Goal: Task Accomplishment & Management: Use online tool/utility

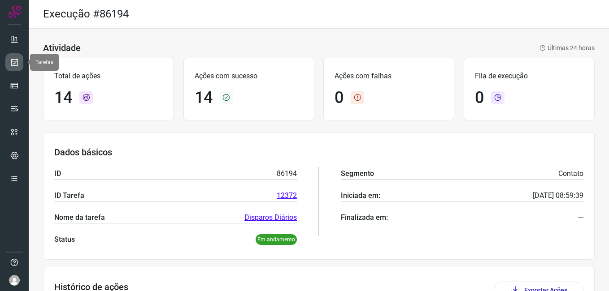
click at [9, 65] on link at bounding box center [14, 62] width 18 height 18
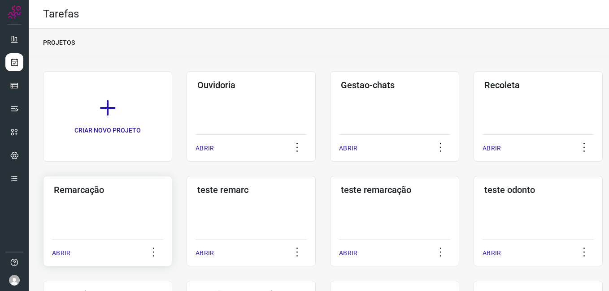
click at [81, 198] on div "Remarcação ABRIR" at bounding box center [107, 221] width 129 height 91
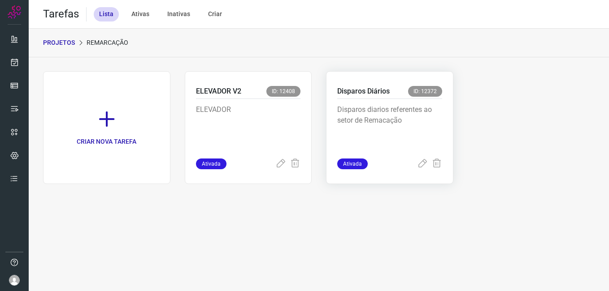
click at [389, 93] on p "Disparos Diários" at bounding box center [363, 91] width 52 height 11
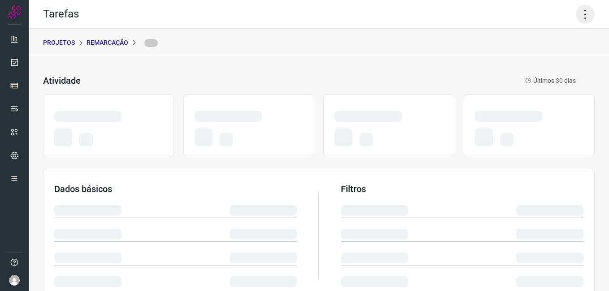
click at [576, 17] on icon at bounding box center [585, 14] width 19 height 19
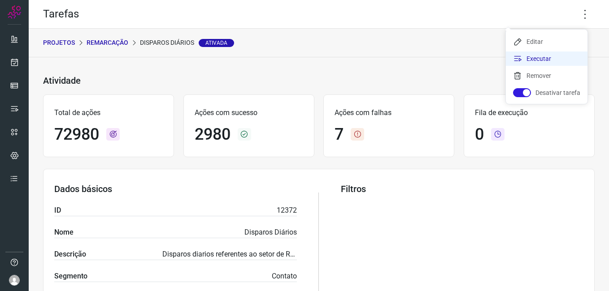
click at [538, 56] on li "Executar" at bounding box center [547, 59] width 82 height 14
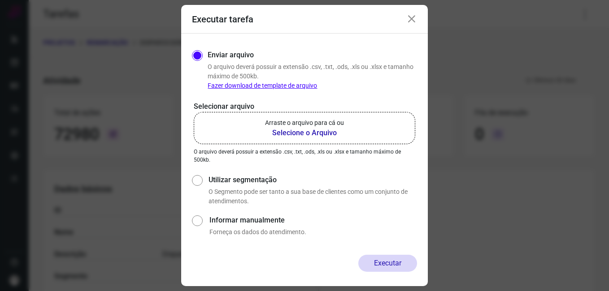
click at [282, 135] on b "Selecione o Arquivo" at bounding box center [304, 133] width 79 height 11
click at [0, 0] on input "Arraste o arquivo para cá ou Selecione o Arquivo" at bounding box center [0, 0] width 0 height 0
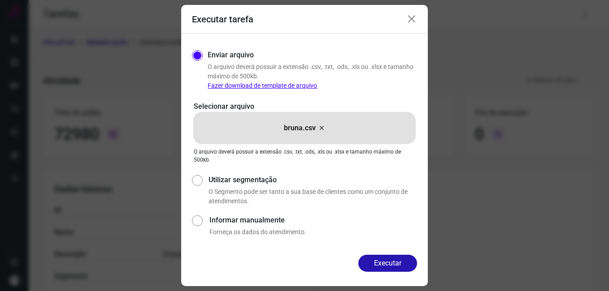
click at [376, 249] on div "Enviar arquivo O arquivo deverá possuir a extensão .csv, .txt, .ods, .xls ou .x…" at bounding box center [304, 144] width 247 height 221
click at [378, 260] on button "Executar" at bounding box center [387, 263] width 59 height 17
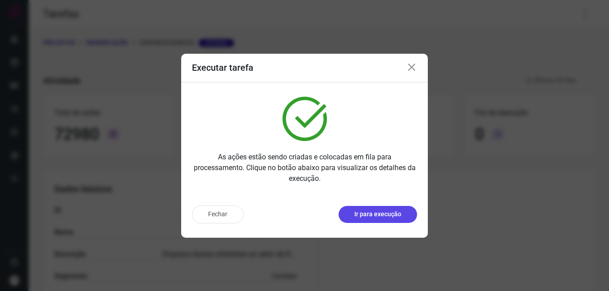
click at [386, 217] on p "Ir para execução" at bounding box center [377, 214] width 47 height 9
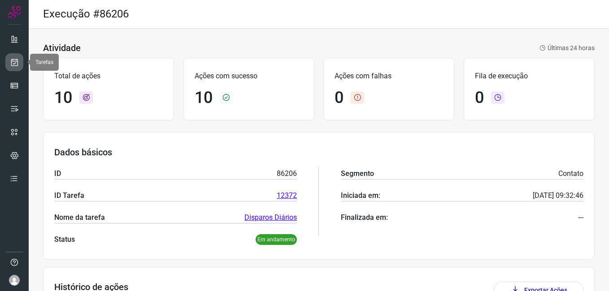
click at [9, 69] on link at bounding box center [14, 62] width 18 height 18
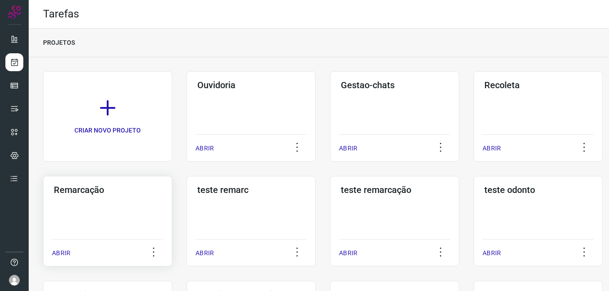
click at [96, 191] on h3 "Remarcação" at bounding box center [108, 190] width 108 height 11
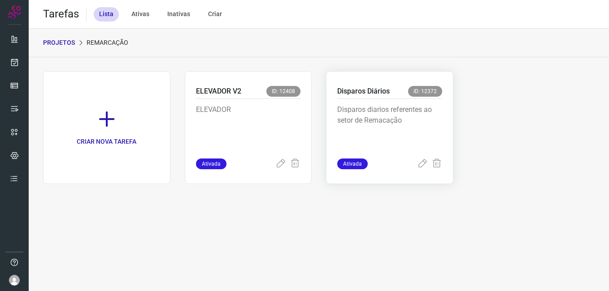
click at [403, 132] on p "Disparos diarios referentes ao setor de Remacação" at bounding box center [389, 126] width 105 height 45
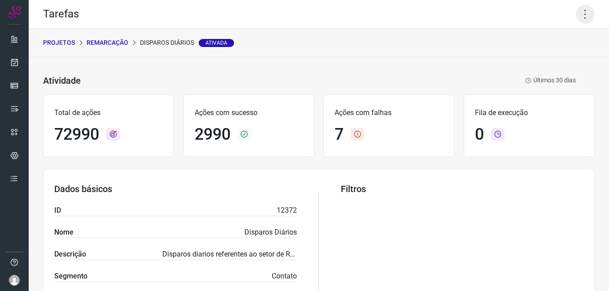
click at [580, 14] on icon at bounding box center [585, 14] width 19 height 19
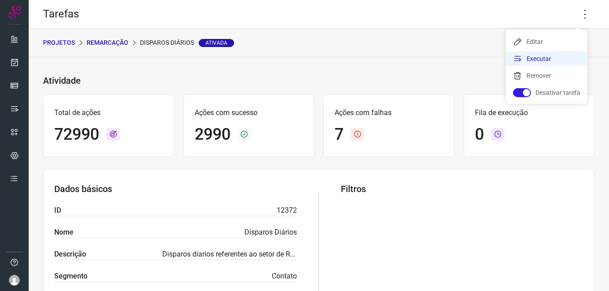
click at [538, 59] on li "Executar" at bounding box center [547, 59] width 82 height 14
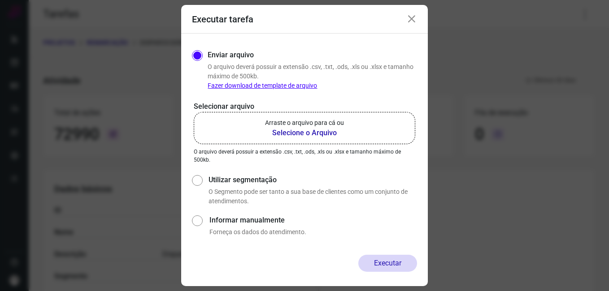
click at [328, 133] on b "Selecione o Arquivo" at bounding box center [304, 133] width 79 height 11
click at [0, 0] on input "Arraste o arquivo para cá ou Selecione o Arquivo" at bounding box center [0, 0] width 0 height 0
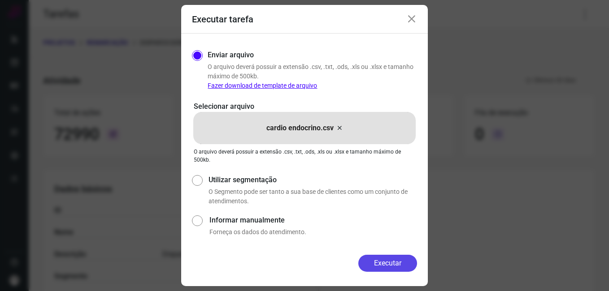
click at [386, 261] on button "Executar" at bounding box center [387, 263] width 59 height 17
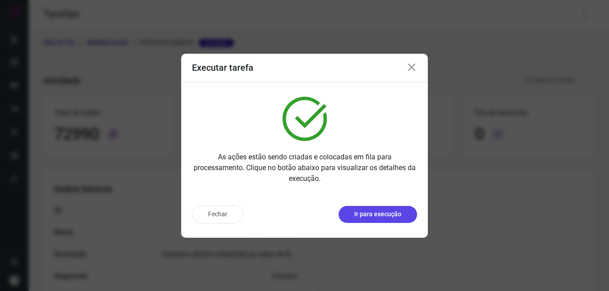
click at [360, 217] on p "Ir para execução" at bounding box center [377, 214] width 47 height 9
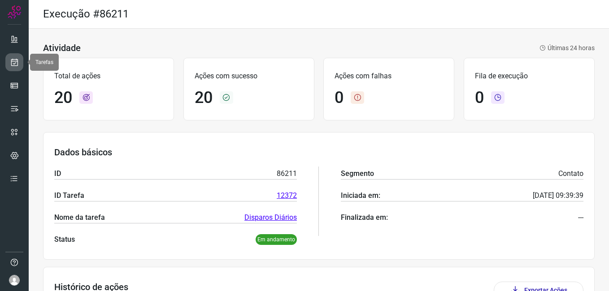
click at [6, 58] on link at bounding box center [14, 62] width 18 height 18
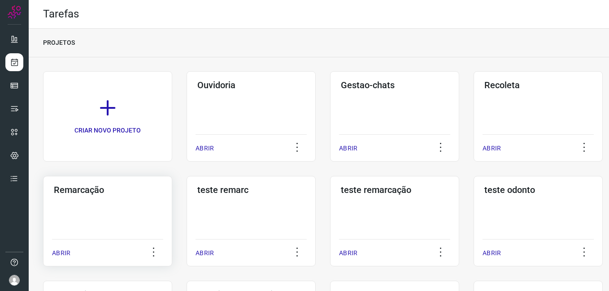
click at [99, 200] on div "Remarcação ABRIR" at bounding box center [107, 221] width 129 height 91
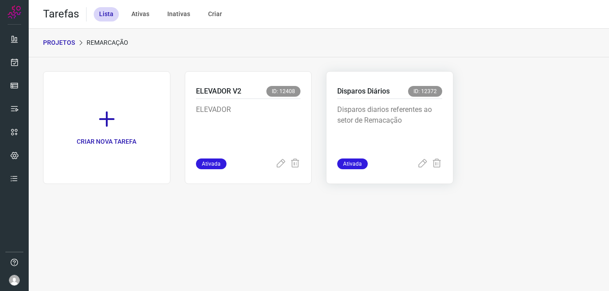
click at [393, 120] on p "Disparos diarios referentes ao setor de Remacação" at bounding box center [389, 126] width 105 height 45
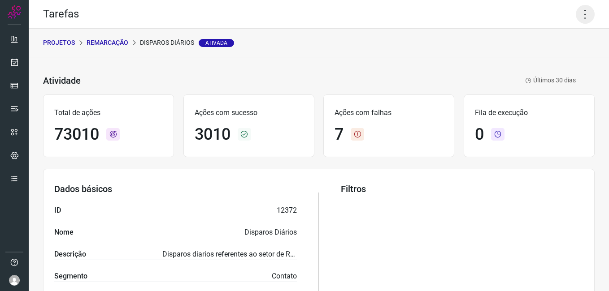
click at [576, 15] on icon at bounding box center [585, 14] width 19 height 19
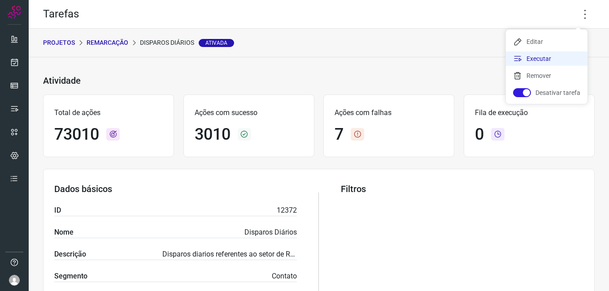
click at [552, 57] on li "Executar" at bounding box center [547, 59] width 82 height 14
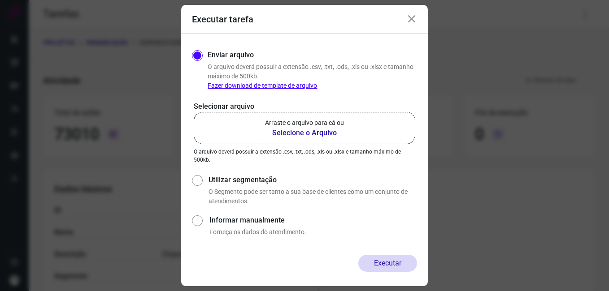
click at [284, 130] on b "Selecione o Arquivo" at bounding box center [304, 133] width 79 height 11
click at [0, 0] on input "Arraste o arquivo para cá ou Selecione o Arquivo" at bounding box center [0, 0] width 0 height 0
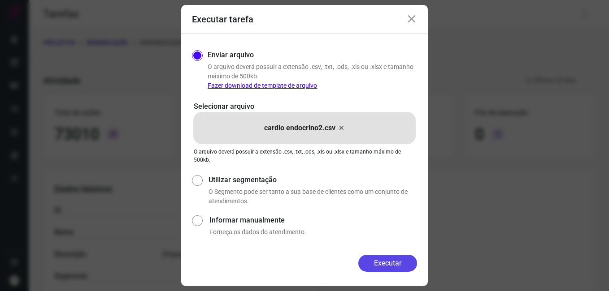
click at [378, 270] on button "Executar" at bounding box center [387, 263] width 59 height 17
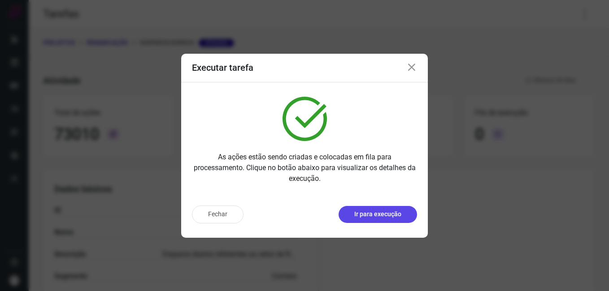
click at [394, 212] on p "Ir para execução" at bounding box center [377, 214] width 47 height 9
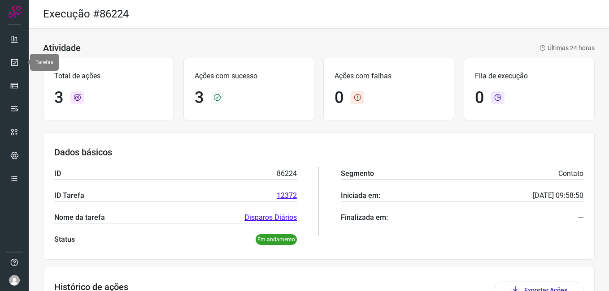
drag, startPoint x: 12, startPoint y: 65, endPoint x: 0, endPoint y: 37, distance: 29.7
click at [12, 65] on icon at bounding box center [14, 62] width 9 height 9
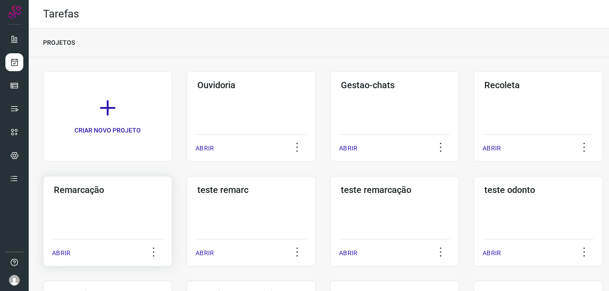
click at [102, 213] on div "Remarcação ABRIR" at bounding box center [107, 221] width 129 height 91
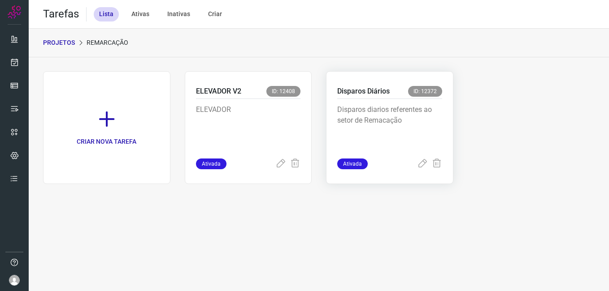
click at [404, 103] on div "Disparos diarios referentes ao setor de Remacação" at bounding box center [389, 129] width 105 height 60
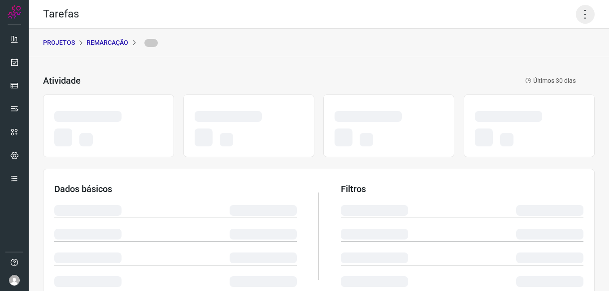
click at [578, 16] on icon at bounding box center [585, 14] width 19 height 19
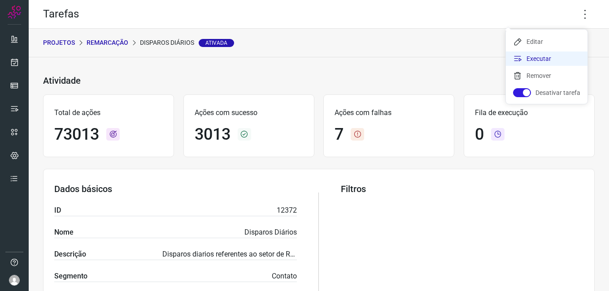
click at [565, 62] on li "Executar" at bounding box center [547, 59] width 82 height 14
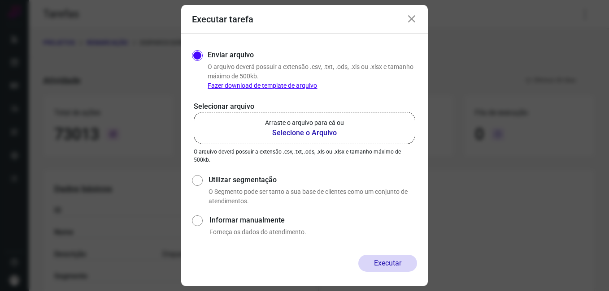
click at [320, 133] on b "Selecione o Arquivo" at bounding box center [304, 133] width 79 height 11
click at [0, 0] on input "Arraste o arquivo para cá ou Selecione o Arquivo" at bounding box center [0, 0] width 0 height 0
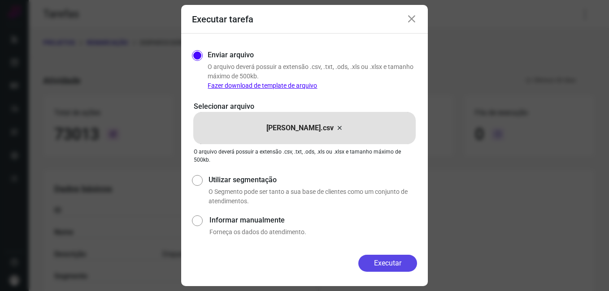
click at [390, 262] on button "Executar" at bounding box center [387, 263] width 59 height 17
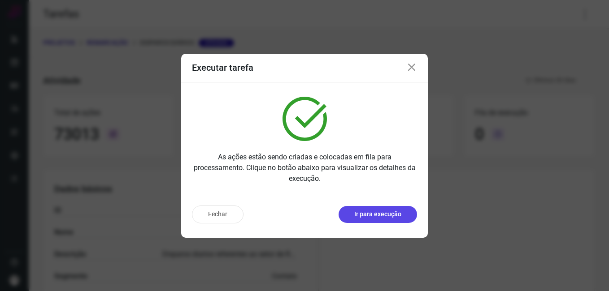
click at [368, 214] on p "Ir para execução" at bounding box center [377, 214] width 47 height 9
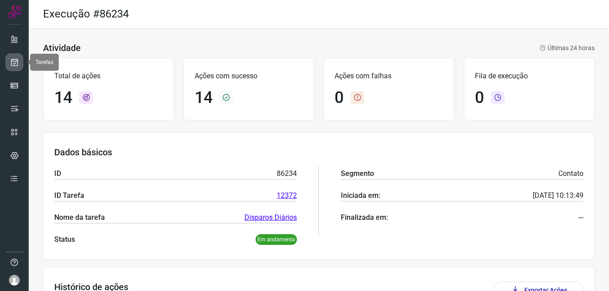
click at [12, 57] on link at bounding box center [14, 62] width 18 height 18
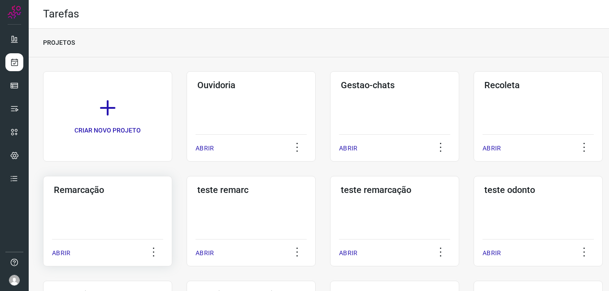
click at [120, 199] on div "Remarcação ABRIR" at bounding box center [107, 221] width 129 height 91
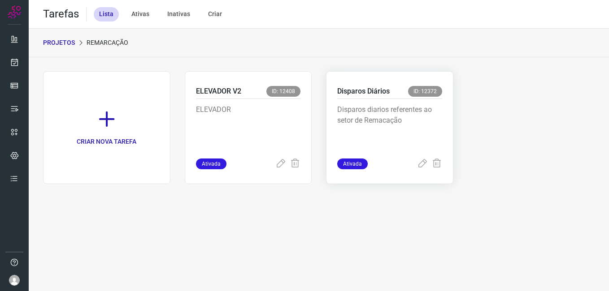
click at [404, 117] on p "Disparos diarios referentes ao setor de Remacação" at bounding box center [389, 126] width 105 height 45
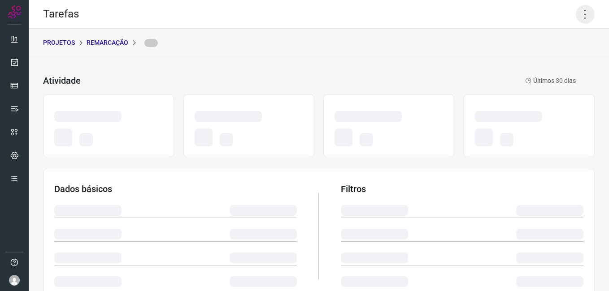
click at [581, 11] on icon at bounding box center [585, 14] width 19 height 19
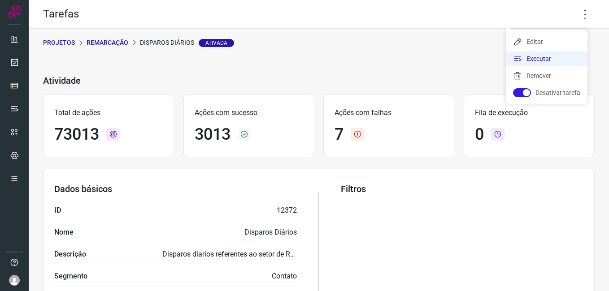
click at [546, 60] on li "Executar" at bounding box center [547, 59] width 82 height 14
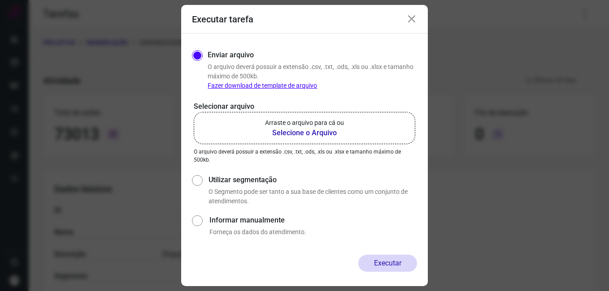
click at [292, 127] on p "Arraste o arquivo para cá ou" at bounding box center [304, 122] width 79 height 9
click at [0, 0] on input "Arraste o arquivo para cá ou Selecione o Arquivo" at bounding box center [0, 0] width 0 height 0
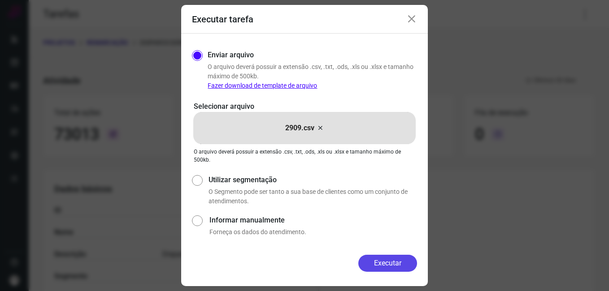
click at [392, 265] on button "Executar" at bounding box center [387, 263] width 59 height 17
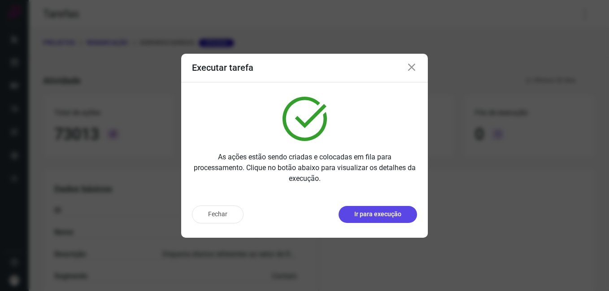
click at [357, 216] on p "Ir para execução" at bounding box center [377, 214] width 47 height 9
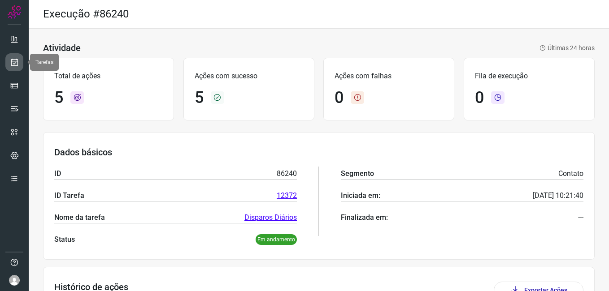
click at [13, 65] on icon at bounding box center [14, 62] width 9 height 9
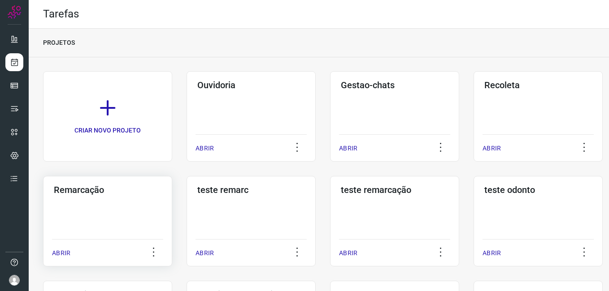
click at [124, 218] on div "Remarcação ABRIR" at bounding box center [107, 221] width 129 height 91
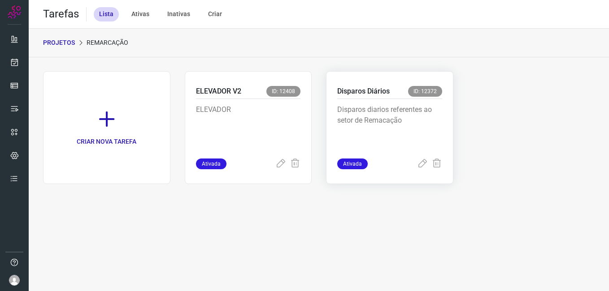
click at [363, 108] on p "Disparos diarios referentes ao setor de Remacação" at bounding box center [389, 126] width 105 height 45
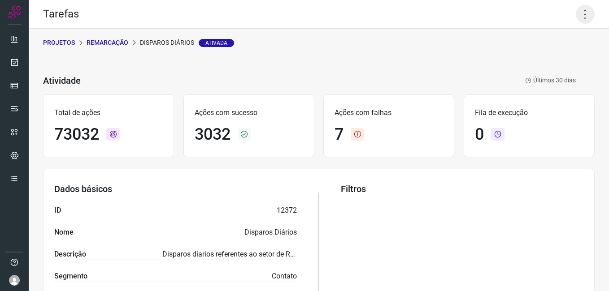
click at [577, 14] on icon at bounding box center [585, 14] width 19 height 19
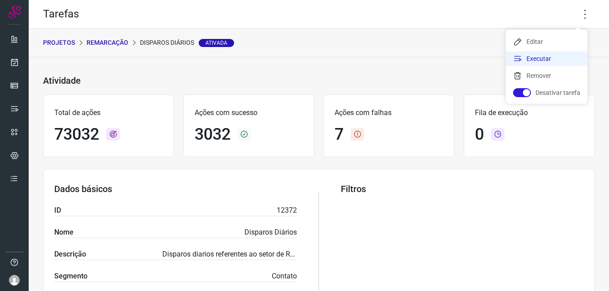
click at [547, 57] on li "Executar" at bounding box center [547, 59] width 82 height 14
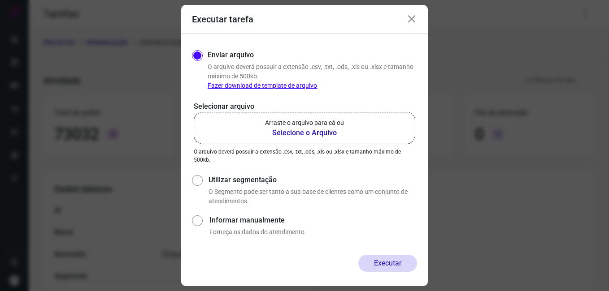
click at [309, 130] on b "Selecione o Arquivo" at bounding box center [304, 133] width 79 height 11
click at [0, 0] on input "Arraste o arquivo para cá ou Selecione o Arquivo" at bounding box center [0, 0] width 0 height 0
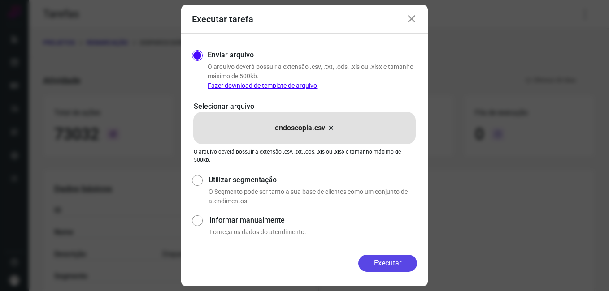
click at [399, 271] on button "Executar" at bounding box center [387, 263] width 59 height 17
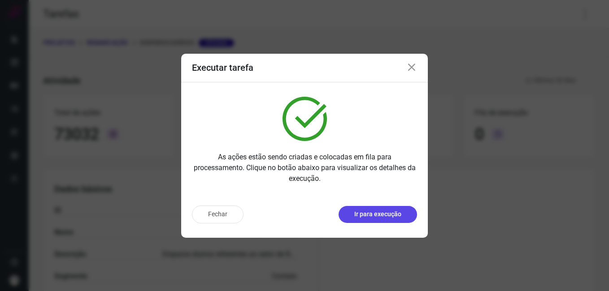
click at [379, 212] on p "Ir para execução" at bounding box center [377, 214] width 47 height 9
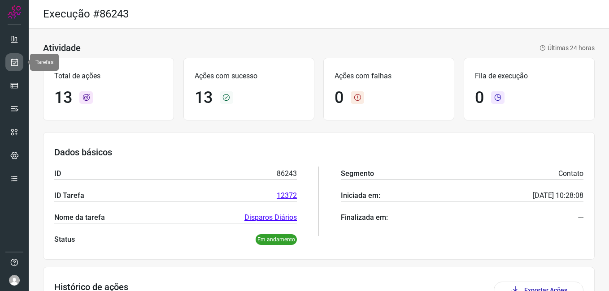
click at [11, 61] on icon at bounding box center [14, 62] width 9 height 9
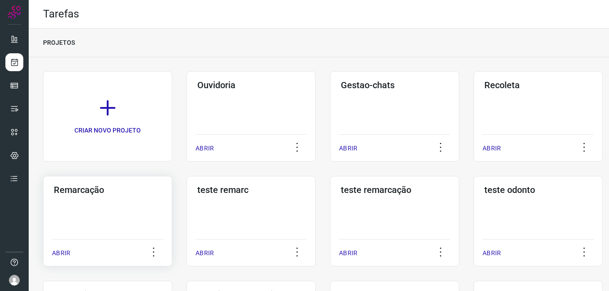
click at [90, 189] on h3 "Remarcação" at bounding box center [108, 190] width 108 height 11
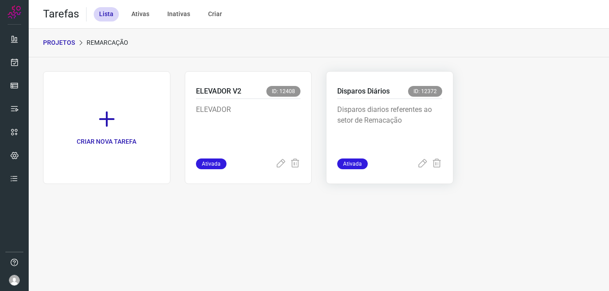
click at [400, 140] on p "Disparos diarios referentes ao setor de Remacação" at bounding box center [389, 126] width 105 height 45
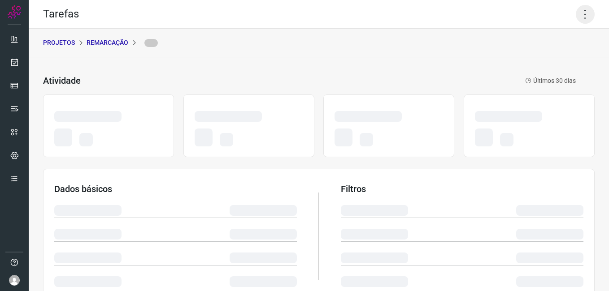
click at [577, 18] on icon at bounding box center [585, 14] width 19 height 19
click at [578, 11] on icon at bounding box center [585, 14] width 19 height 19
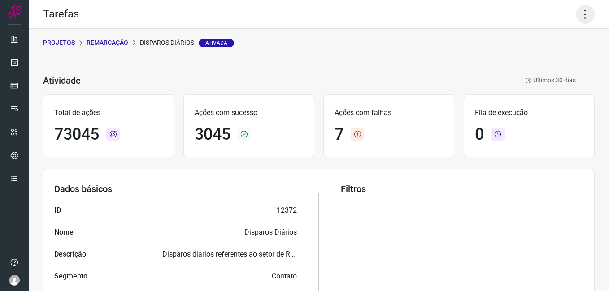
click at [578, 11] on icon at bounding box center [585, 14] width 19 height 19
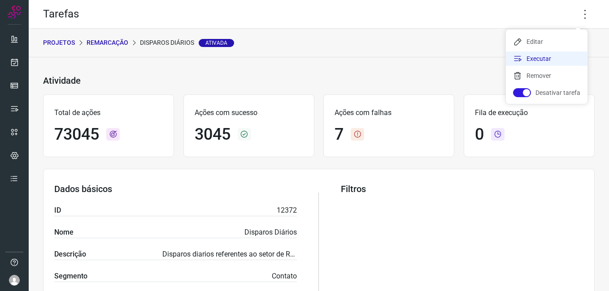
click at [539, 65] on li "Executar" at bounding box center [547, 59] width 82 height 14
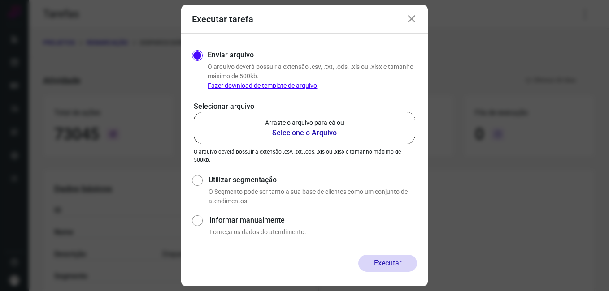
click at [322, 135] on b "Selecione o Arquivo" at bounding box center [304, 133] width 79 height 11
click at [0, 0] on input "Arraste o arquivo para cá ou Selecione o Arquivo" at bounding box center [0, 0] width 0 height 0
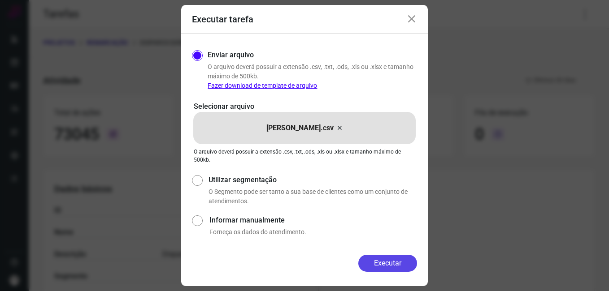
click at [384, 266] on button "Executar" at bounding box center [387, 263] width 59 height 17
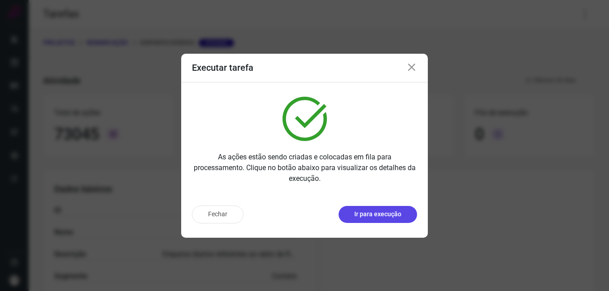
click at [359, 209] on button "Ir para execução" at bounding box center [378, 214] width 78 height 17
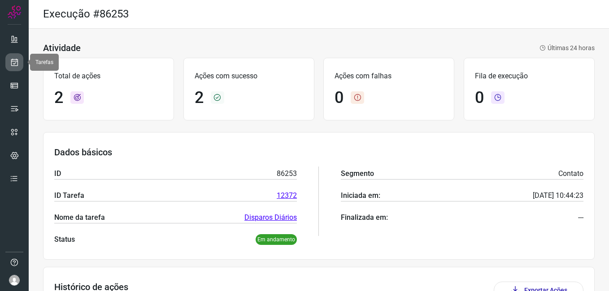
click at [15, 63] on icon at bounding box center [14, 62] width 9 height 9
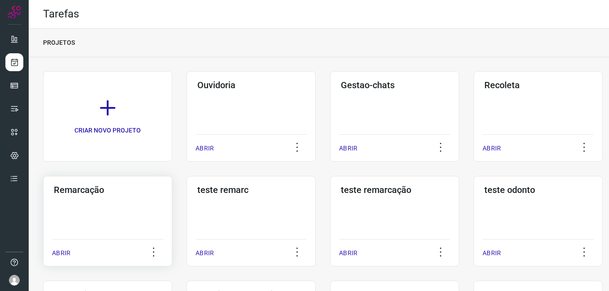
click at [102, 217] on div "Remarcação ABRIR" at bounding box center [107, 221] width 129 height 91
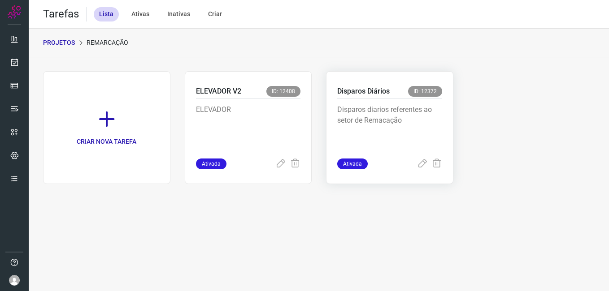
click at [396, 120] on p "Disparos diarios referentes ao setor de Remacação" at bounding box center [389, 126] width 105 height 45
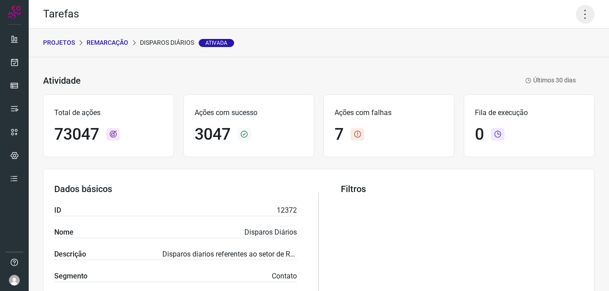
click at [579, 16] on icon at bounding box center [585, 14] width 19 height 19
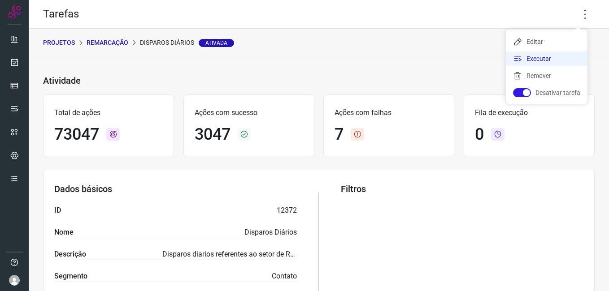
click at [523, 55] on li "Executar" at bounding box center [547, 59] width 82 height 14
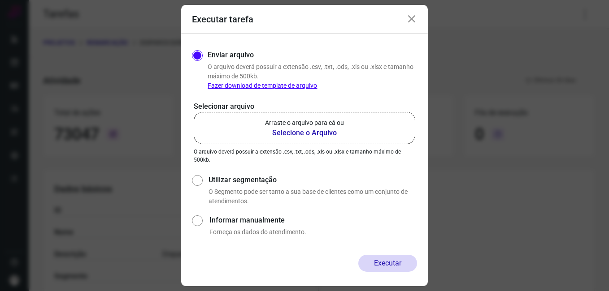
click at [292, 135] on b "Selecione o Arquivo" at bounding box center [304, 133] width 79 height 11
click at [0, 0] on input "Arraste o arquivo para cá ou Selecione o Arquivo" at bounding box center [0, 0] width 0 height 0
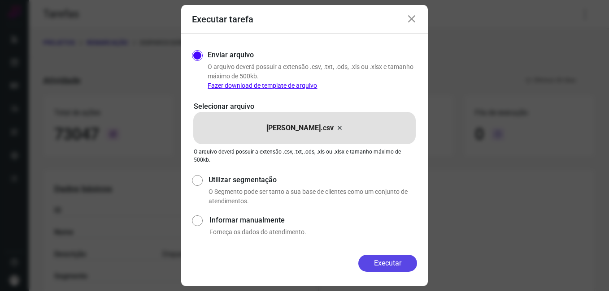
click at [398, 261] on button "Executar" at bounding box center [387, 263] width 59 height 17
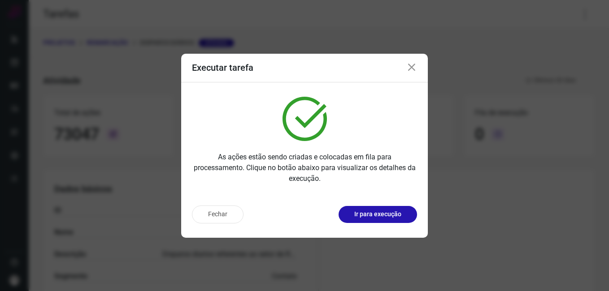
click at [393, 217] on p "Ir para execução" at bounding box center [377, 214] width 47 height 9
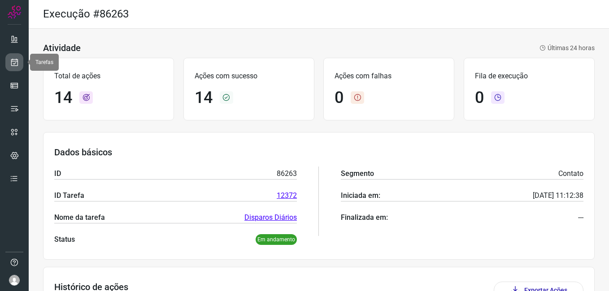
click at [11, 62] on icon at bounding box center [14, 62] width 9 height 9
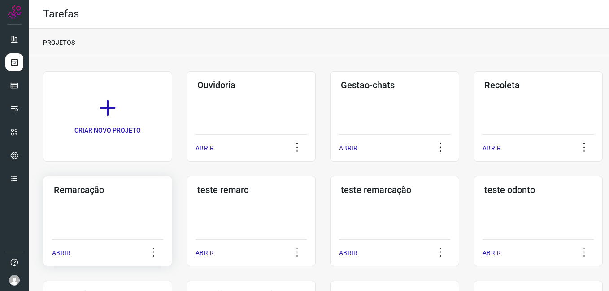
click at [106, 214] on div "Remarcação ABRIR" at bounding box center [107, 221] width 129 height 91
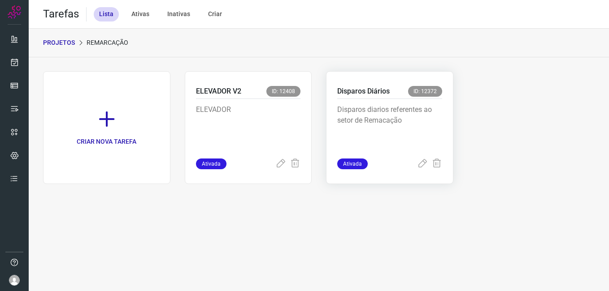
click at [410, 136] on p "Disparos diarios referentes ao setor de Remacação" at bounding box center [389, 126] width 105 height 45
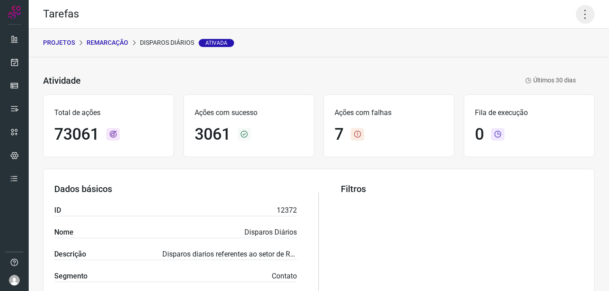
click at [583, 13] on icon at bounding box center [585, 14] width 19 height 19
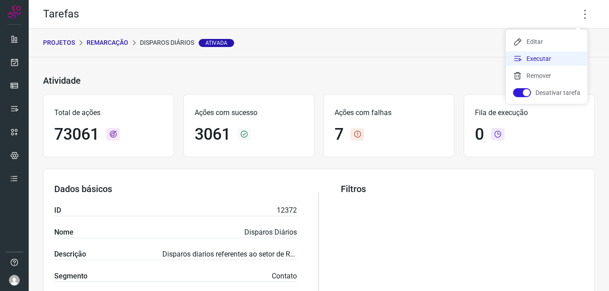
click at [557, 57] on li "Executar" at bounding box center [547, 59] width 82 height 14
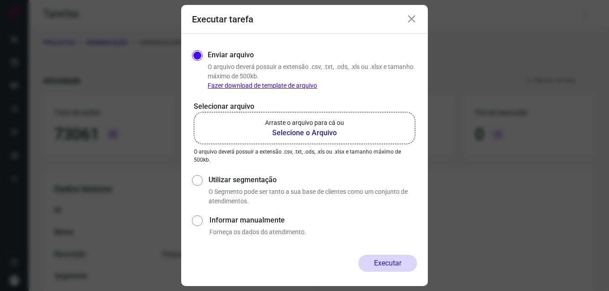
click at [324, 135] on b "Selecione o Arquivo" at bounding box center [304, 133] width 79 height 11
click at [0, 0] on input "Arraste o arquivo para cá ou Selecione o Arquivo" at bounding box center [0, 0] width 0 height 0
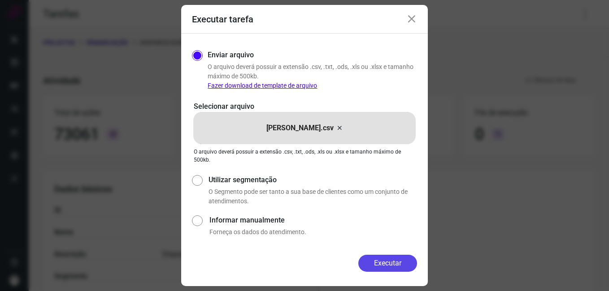
click at [387, 260] on button "Executar" at bounding box center [387, 263] width 59 height 17
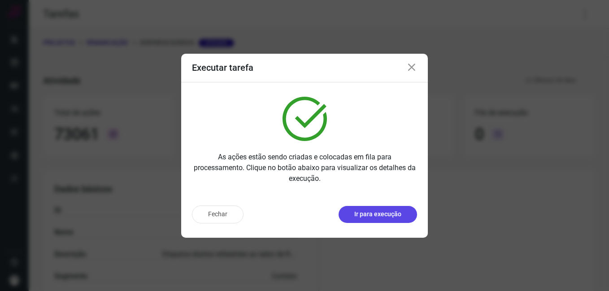
click at [373, 213] on p "Ir para execução" at bounding box center [377, 214] width 47 height 9
